Goal: Information Seeking & Learning: Learn about a topic

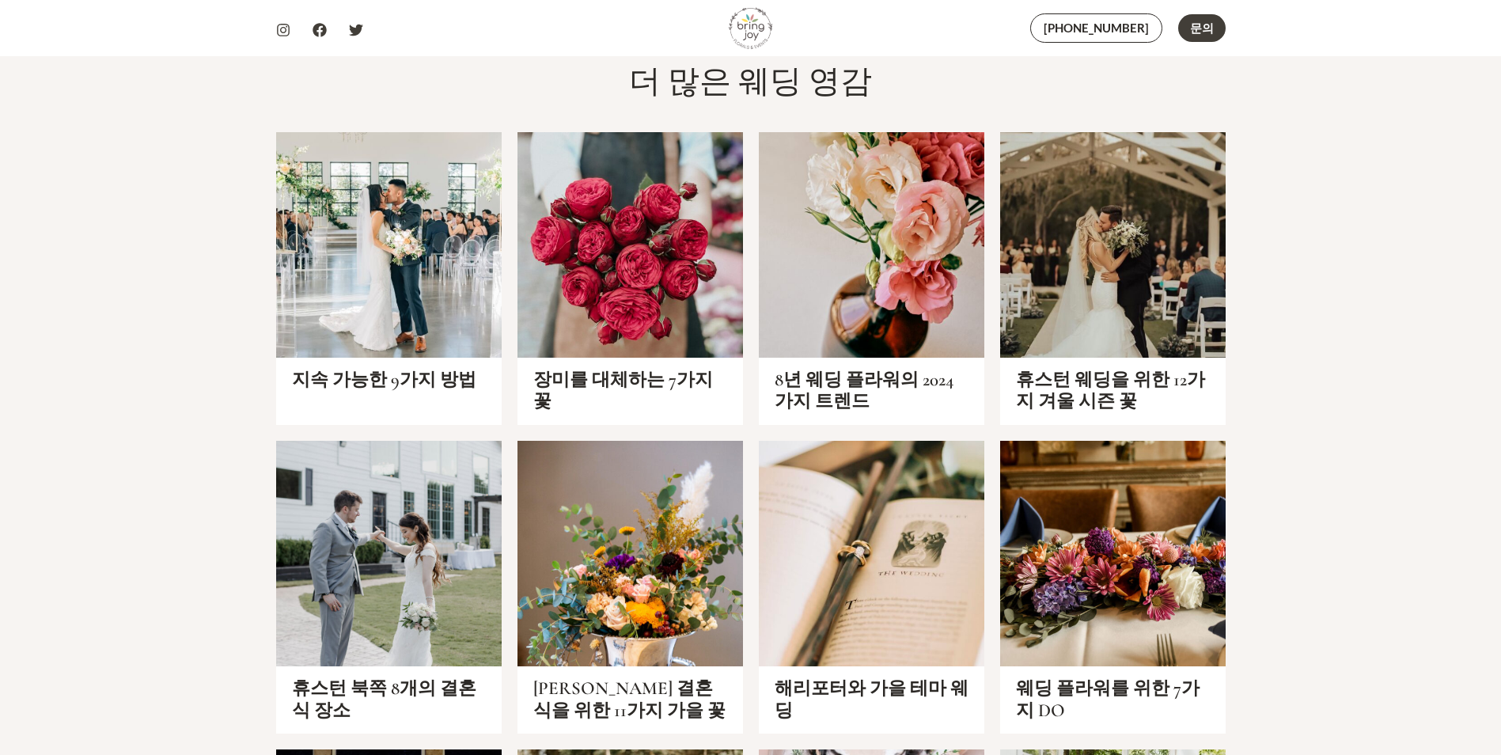
scroll to position [5540, 0]
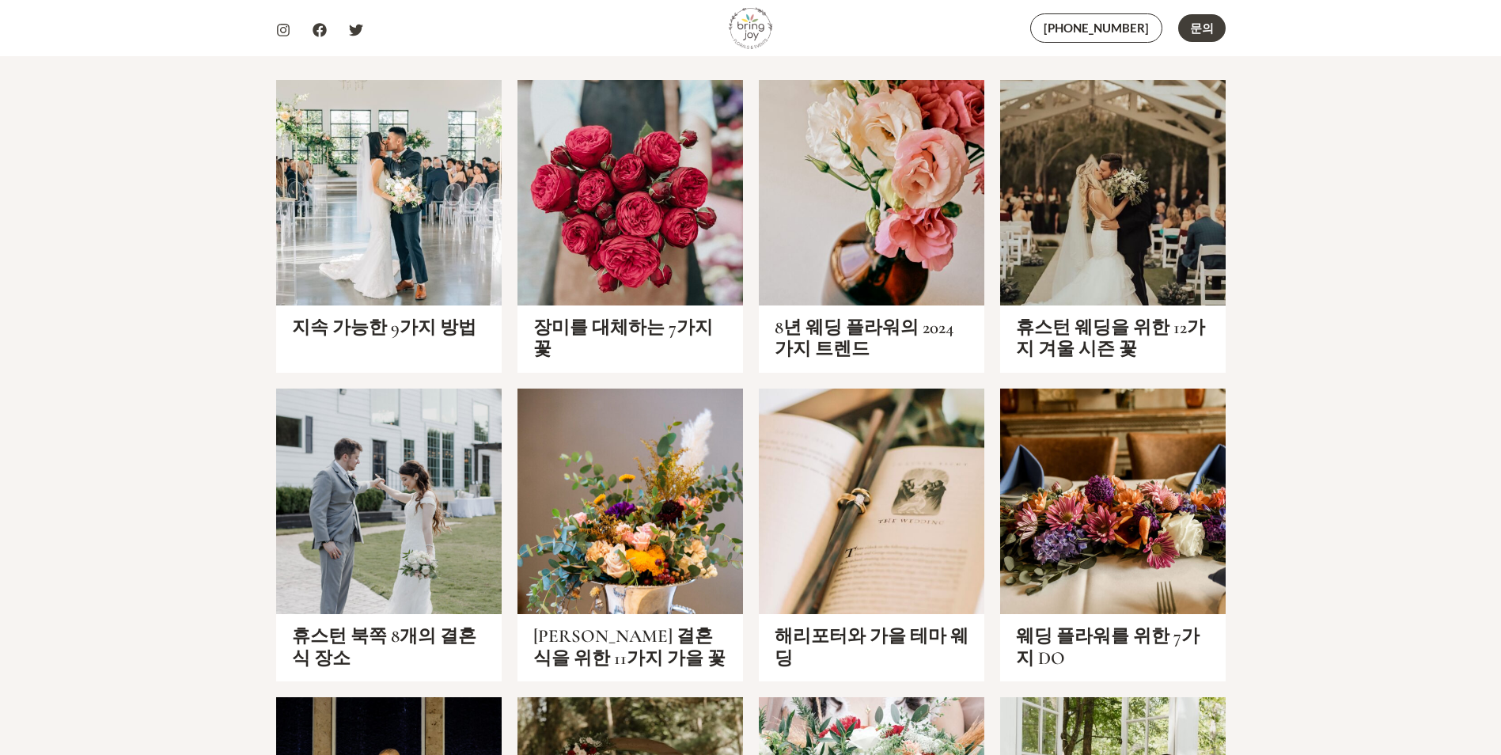
click at [410, 317] on link "지속 가능한 9가지 방법" at bounding box center [384, 328] width 184 height 22
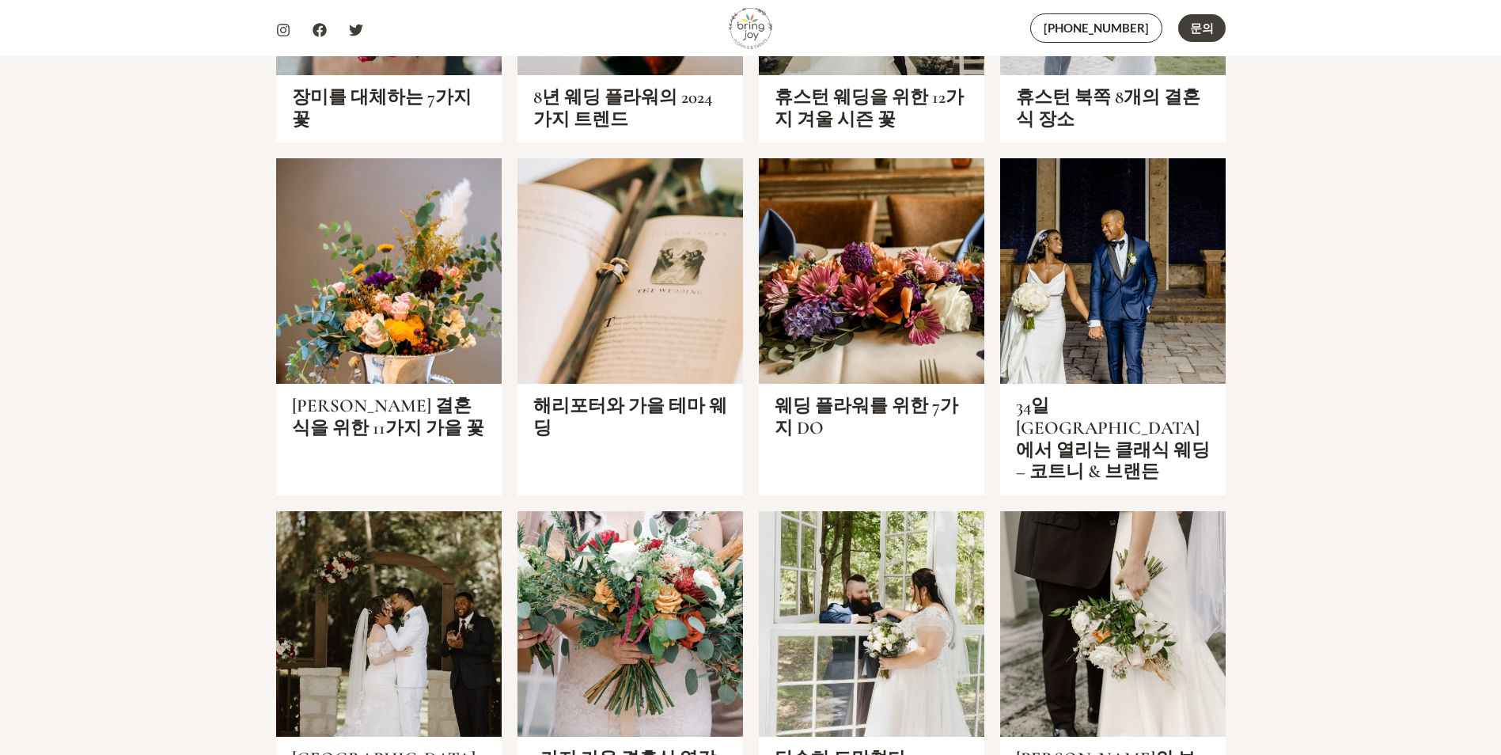
scroll to position [3878, 0]
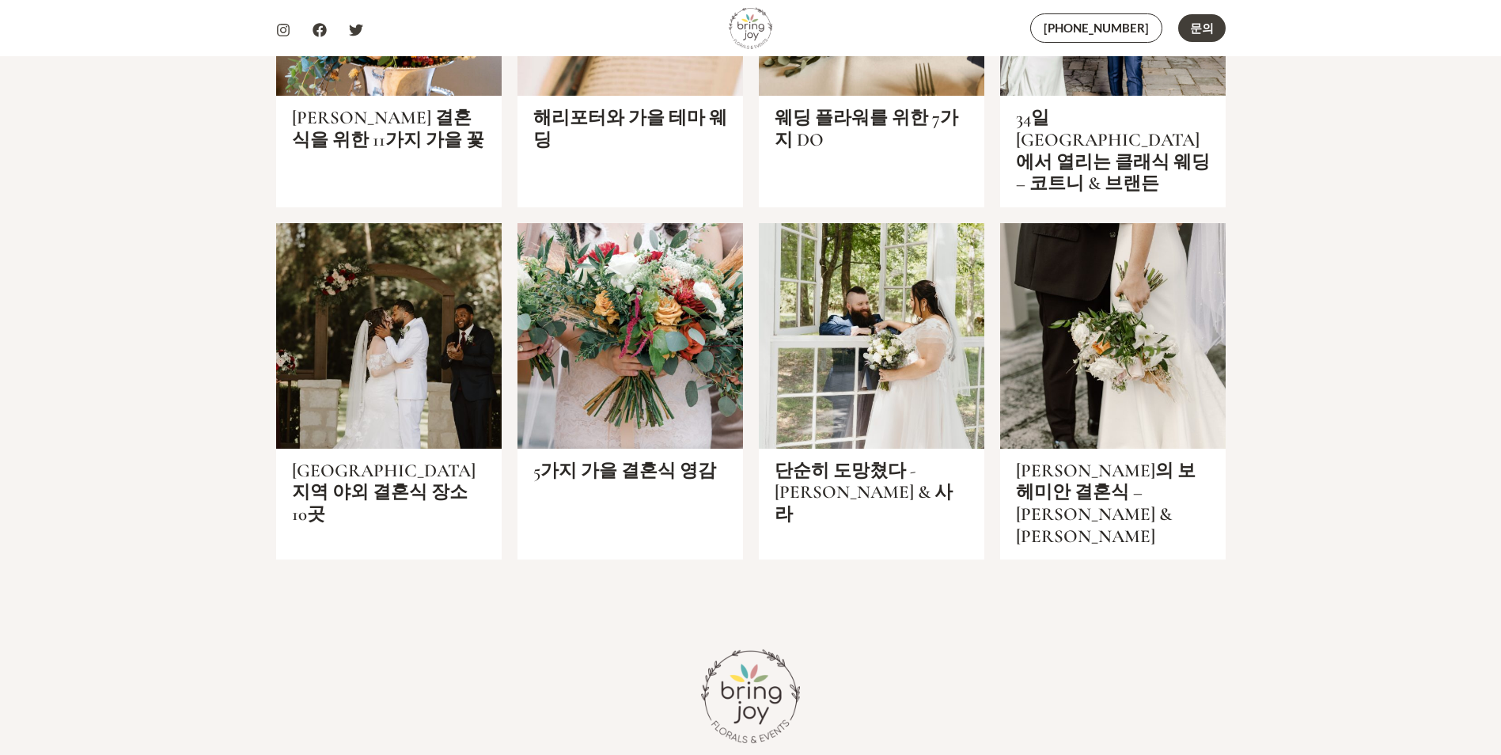
click at [632, 460] on link "5가지 가을 결혼식 영감" at bounding box center [624, 471] width 183 height 22
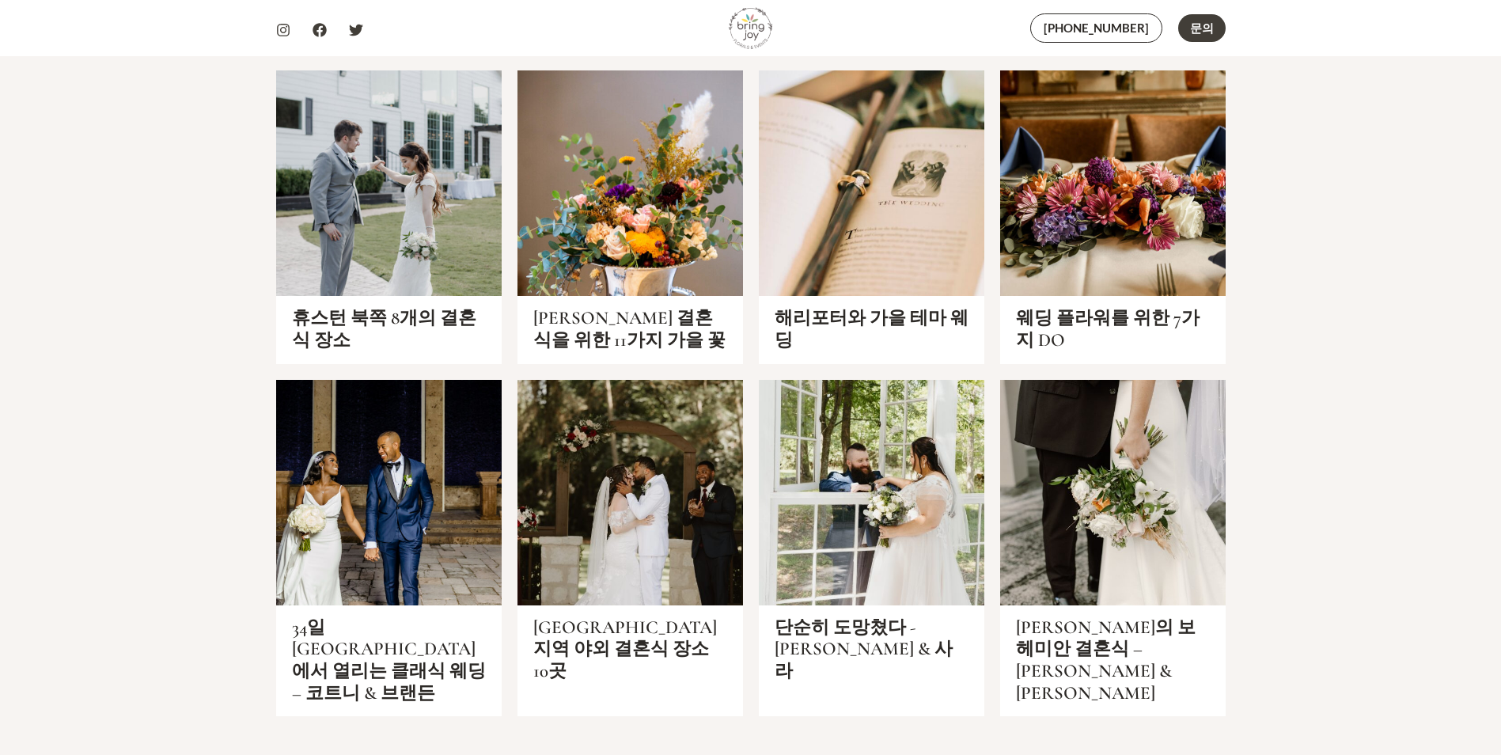
scroll to position [6535, 0]
